Goal: Transaction & Acquisition: Purchase product/service

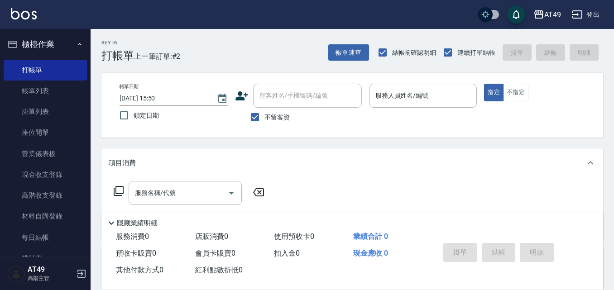
click at [426, 99] on input "服務人員姓名/編號" at bounding box center [423, 96] width 100 height 16
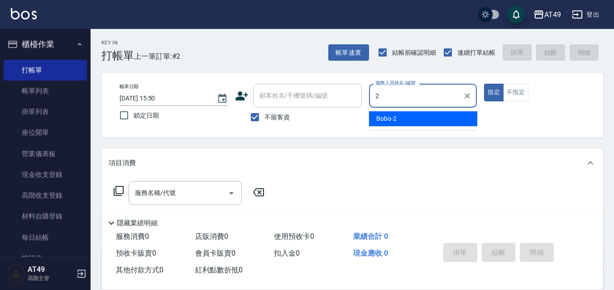
type input "Bobo-2"
type button "true"
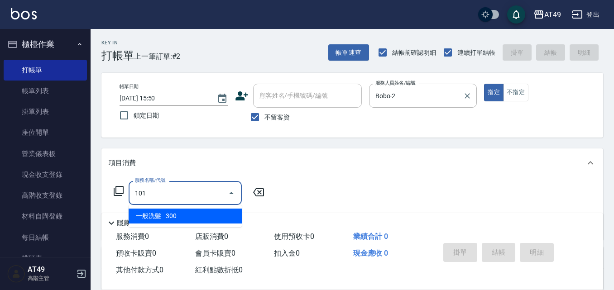
type input "一般洗髮(101)"
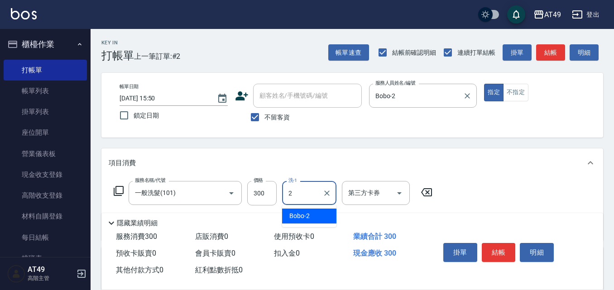
type input "Bobo-2"
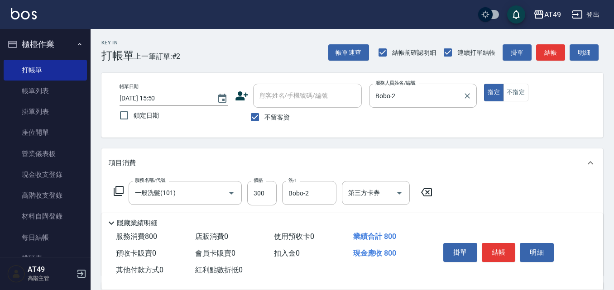
type input "精緻剪髮(201)"
click at [505, 248] on button "結帳" at bounding box center [499, 252] width 34 height 19
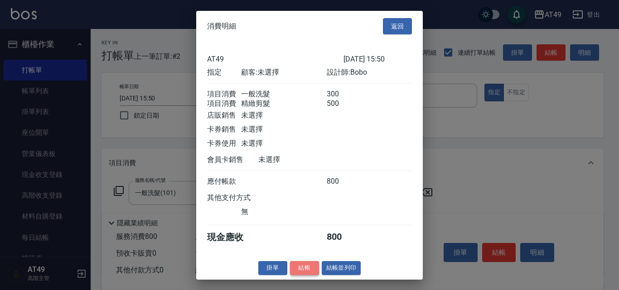
click at [308, 273] on button "結帳" at bounding box center [304, 268] width 29 height 14
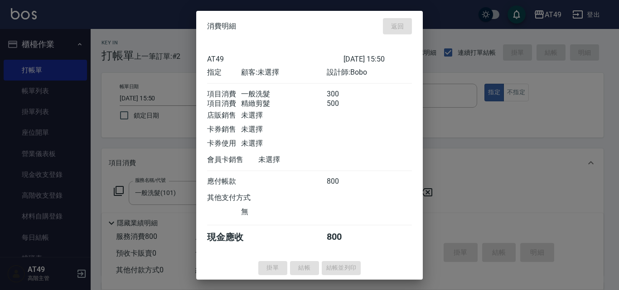
type input "[DATE] 18:07"
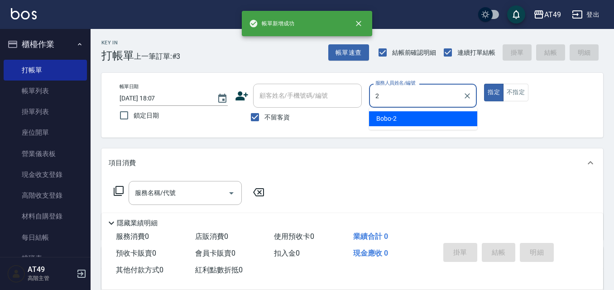
type input "Bobo-2"
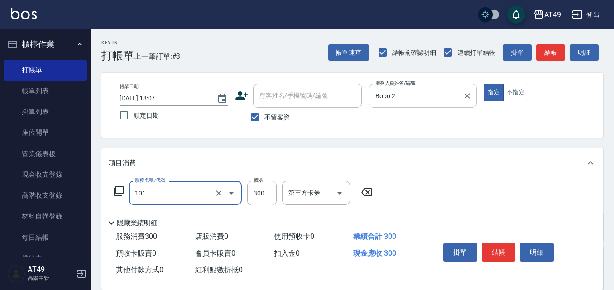
type input "一般洗髮(101)"
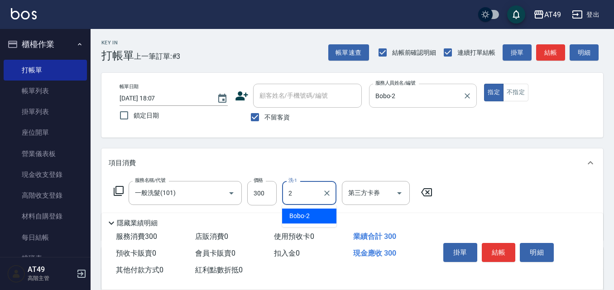
type input "Bobo-2"
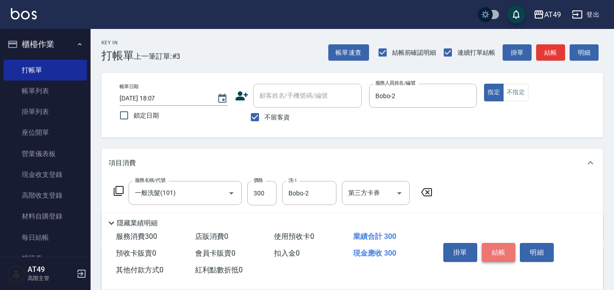
click at [497, 244] on button "結帳" at bounding box center [499, 252] width 34 height 19
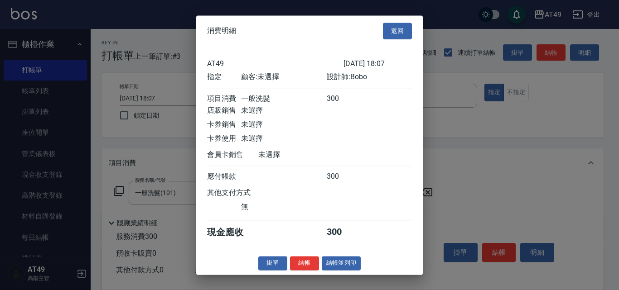
click at [309, 267] on button "結帳" at bounding box center [304, 263] width 29 height 14
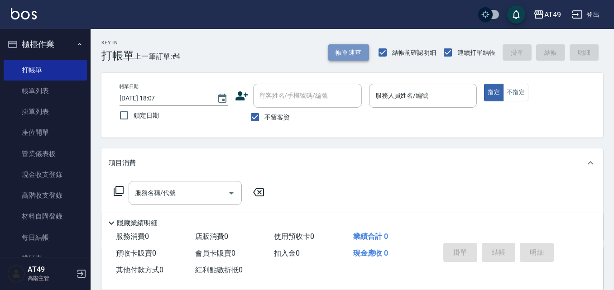
click at [361, 57] on button "帳單速查" at bounding box center [348, 52] width 41 height 17
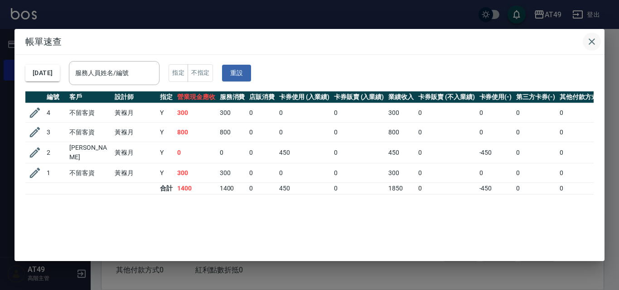
click at [594, 42] on icon "button" at bounding box center [591, 41] width 11 height 11
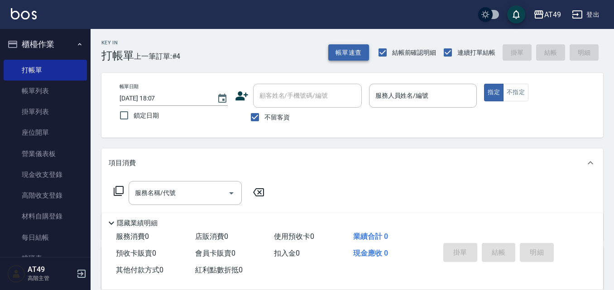
click at [341, 57] on button "帳單速查" at bounding box center [348, 52] width 41 height 17
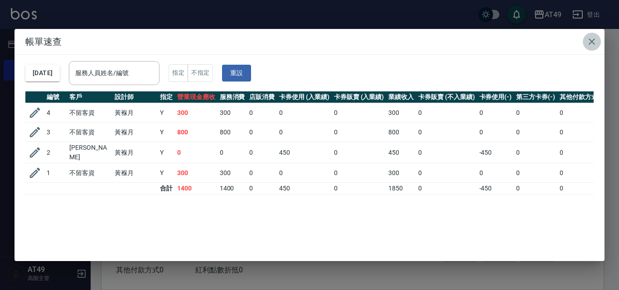
click at [592, 40] on icon "button" at bounding box center [591, 41] width 6 height 6
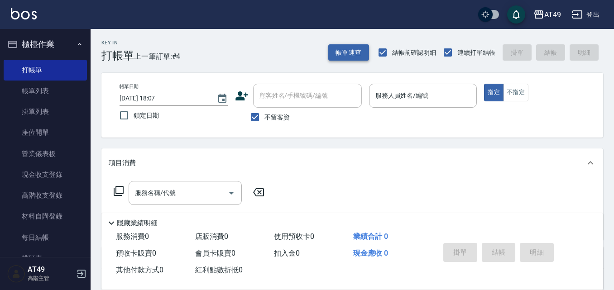
click at [347, 56] on button "帳單速查" at bounding box center [348, 52] width 41 height 17
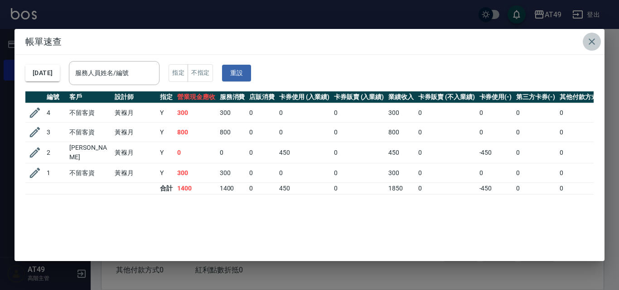
click at [592, 43] on icon "button" at bounding box center [591, 41] width 6 height 6
